Goal: Information Seeking & Learning: Find specific fact

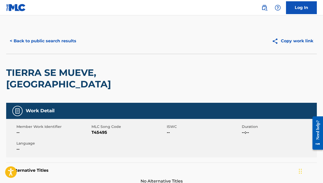
click at [39, 44] on button "< Back to public search results" at bounding box center [43, 41] width 74 height 13
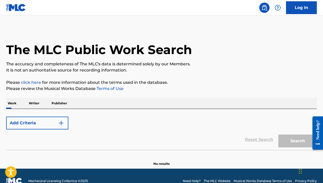
scroll to position [10, 0]
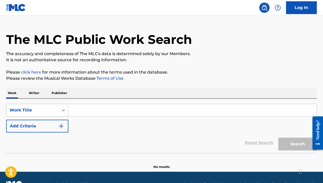
click at [51, 108] on div "Work Title" at bounding box center [32, 111] width 52 height 10
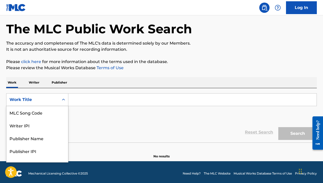
scroll to position [21, 0]
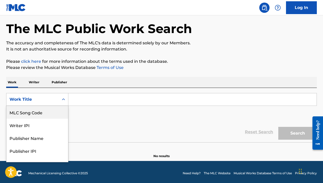
click at [52, 112] on div "MLC Song Code" at bounding box center [37, 112] width 62 height 13
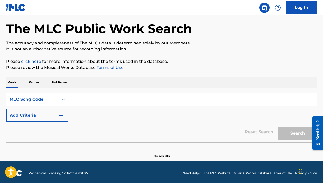
click at [84, 105] on input "Search Form" at bounding box center [192, 99] width 248 height 12
paste input "P66367"
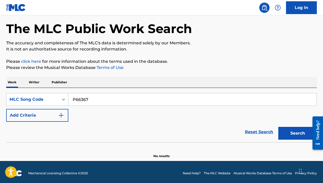
type input "P66367"
click at [297, 134] on button "Search" at bounding box center [297, 133] width 39 height 13
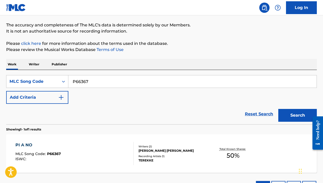
scroll to position [42, 0]
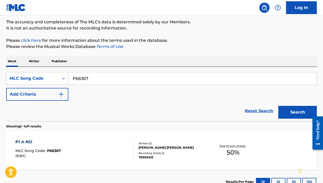
click at [92, 156] on div "PI A NO MLC Song Code : P66367 ISWC :" at bounding box center [74, 150] width 118 height 23
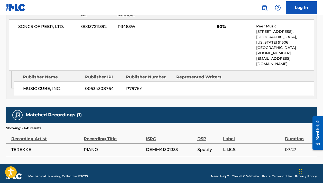
scroll to position [263, 0]
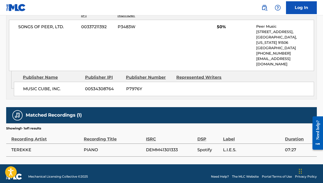
click at [92, 147] on span "PIANO" at bounding box center [114, 150] width 60 height 6
copy span "PIANO"
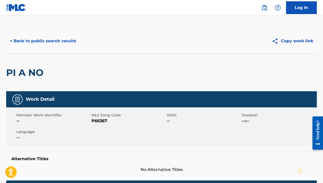
scroll to position [0, 0]
click at [76, 42] on button "< Back to public search results" at bounding box center [43, 41] width 74 height 13
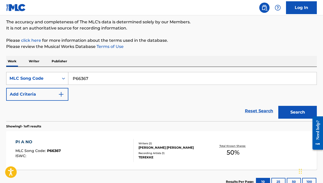
click at [59, 80] on div "MLC Song Code" at bounding box center [37, 78] width 62 height 13
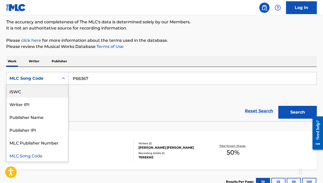
scroll to position [0, 0]
click at [49, 91] on div "Work Title" at bounding box center [37, 91] width 62 height 13
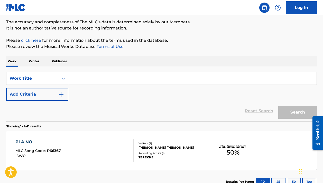
click at [102, 82] on input "Search Form" at bounding box center [192, 78] width 248 height 12
paste input "Daylight in Your Eyes"
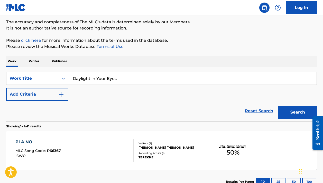
type input "Daylight in Your Eyes"
click at [56, 92] on button "Add Criteria" at bounding box center [37, 94] width 62 height 13
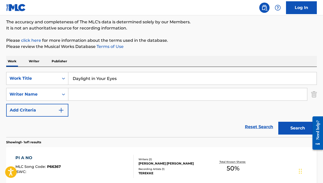
click at [177, 98] on input "Search Form" at bounding box center [187, 94] width 239 height 12
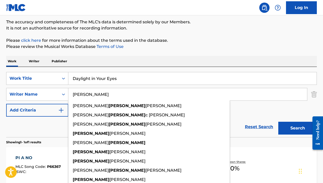
click at [209, 53] on div "The MLC Public Work Search The accuracy and completeness of The MLC's data is d…" at bounding box center [161, 98] width 323 height 224
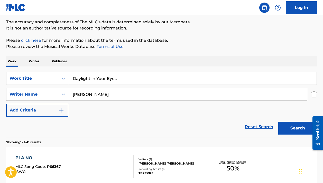
click at [105, 98] on input "[PERSON_NAME]" at bounding box center [187, 94] width 239 height 12
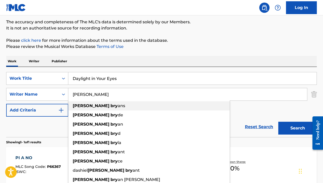
click at [144, 107] on div "[PERSON_NAME]" at bounding box center [148, 105] width 161 height 9
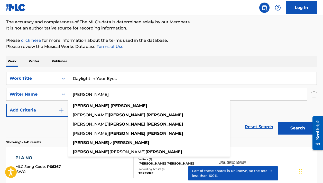
type input "[PERSON_NAME]"
click at [227, 20] on p "The accuracy and completeness of The MLC's data is determined solely by our Mem…" at bounding box center [161, 22] width 310 height 6
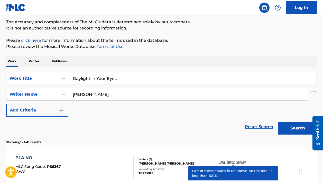
click at [288, 134] on button "Search" at bounding box center [297, 128] width 39 height 13
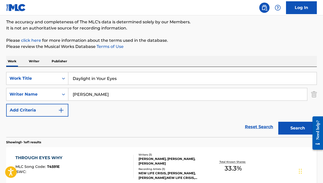
scroll to position [79, 0]
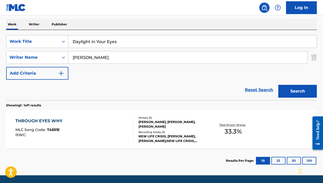
click at [155, 62] on input "[PERSON_NAME]" at bounding box center [187, 57] width 239 height 12
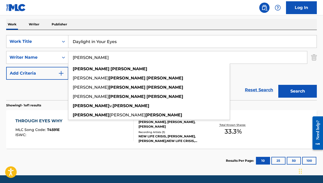
click at [155, 62] on input "[PERSON_NAME]" at bounding box center [187, 57] width 239 height 12
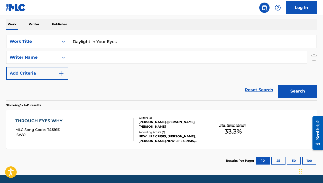
click at [297, 91] on button "Search" at bounding box center [297, 91] width 39 height 13
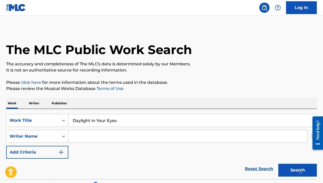
scroll to position [0, 0]
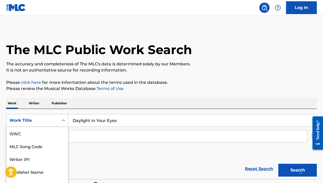
click at [52, 120] on div "Work Title selected, 7 of 7. 7 results available. Use Up and Down to choose opt…" at bounding box center [37, 120] width 62 height 13
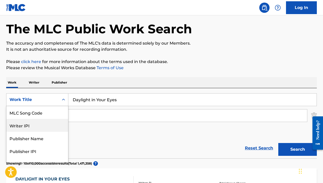
scroll to position [21, 0]
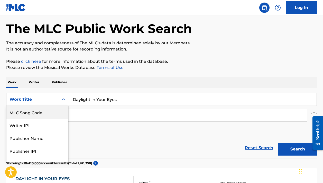
click at [44, 111] on div "MLC Song Code" at bounding box center [37, 112] width 62 height 13
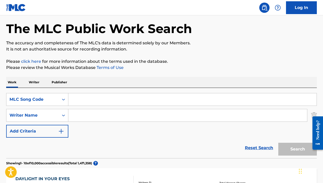
click at [103, 105] on input "Search Form" at bounding box center [192, 99] width 248 height 12
paste input "D15777"
type input "D15777"
click at [297, 149] on button "Search" at bounding box center [297, 149] width 39 height 13
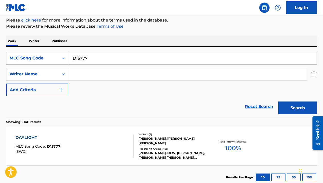
scroll to position [75, 0]
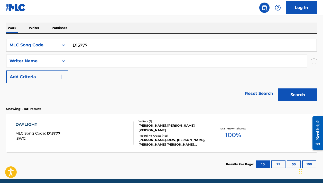
click at [129, 129] on div at bounding box center [131, 133] width 4 height 23
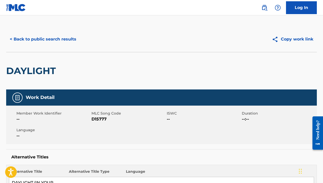
scroll to position [75, 0]
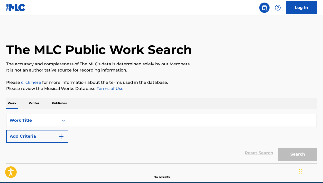
click at [83, 122] on input "Search Form" at bounding box center [192, 121] width 248 height 12
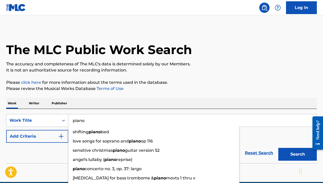
type input "piano"
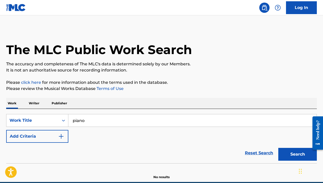
click at [51, 137] on button "Add Criteria" at bounding box center [37, 136] width 62 height 13
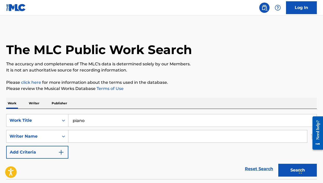
click at [99, 131] on input "Search Form" at bounding box center [187, 136] width 239 height 12
paste input "JIN HO HUR|JONG SOO WI"
drag, startPoint x: 135, startPoint y: 138, endPoint x: 98, endPoint y: 136, distance: 36.5
click at [98, 136] on input "JIN HO HUR|JONG SOO WI" at bounding box center [187, 136] width 239 height 12
click at [297, 170] on button "Search" at bounding box center [297, 170] width 39 height 13
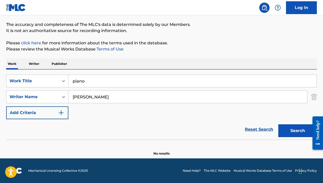
scroll to position [40, 0]
click at [297, 134] on button "Search" at bounding box center [297, 131] width 39 height 13
click at [146, 97] on input "[PERSON_NAME]" at bounding box center [187, 97] width 239 height 12
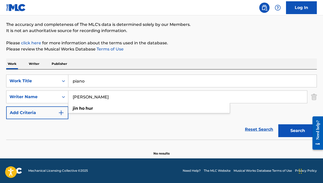
paste input "|JONG SOO WI"
drag, startPoint x: 99, startPoint y: 96, endPoint x: 50, endPoint y: 96, distance: 49.8
click at [50, 96] on div "SearchWithCriteria898bca23-b164-4258-9eb4-963c4f80d99a Writer Name JIN HO HUR|J…" at bounding box center [161, 97] width 310 height 13
type input "[PERSON_NAME]"
click at [106, 136] on div "Reset Search Search" at bounding box center [161, 129] width 310 height 21
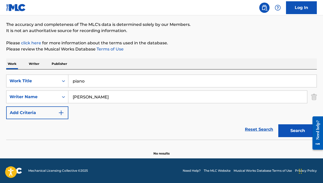
click at [290, 126] on button "Search" at bounding box center [297, 131] width 39 height 13
